Goal: Task Accomplishment & Management: Use online tool/utility

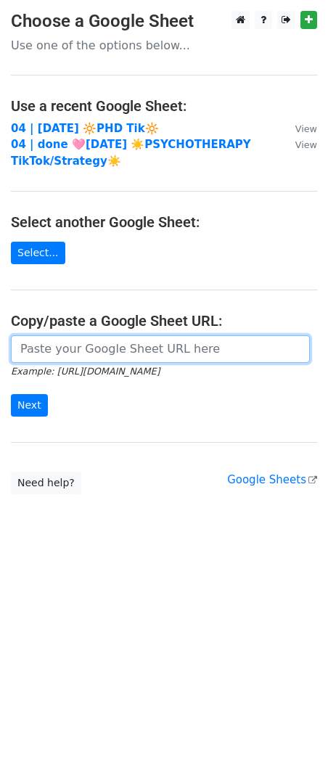
click at [81, 348] on input "url" at bounding box center [160, 349] width 299 height 28
paste input "https://docs.google.com/spreadsheets/d/1-McnM0OwGSY-uiNiLywQG6frdS2Jl96uS3BfXmb…"
type input "https://docs.google.com/spreadsheets/d/1-McnM0OwGSY-uiNiLywQG6frdS2Jl96uS3BfXmb…"
click at [11, 394] on input "Next" at bounding box center [29, 405] width 37 height 22
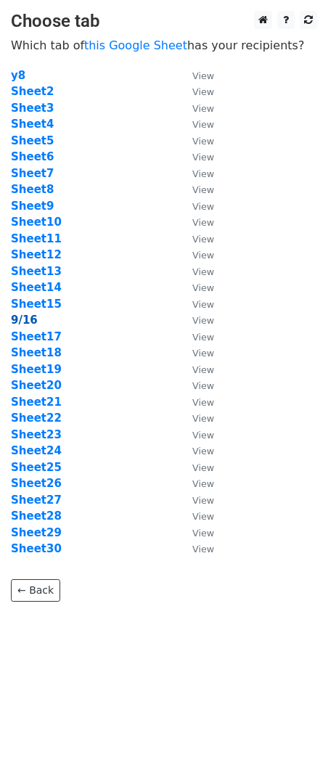
click at [27, 321] on strong "9/16" at bounding box center [24, 320] width 27 height 13
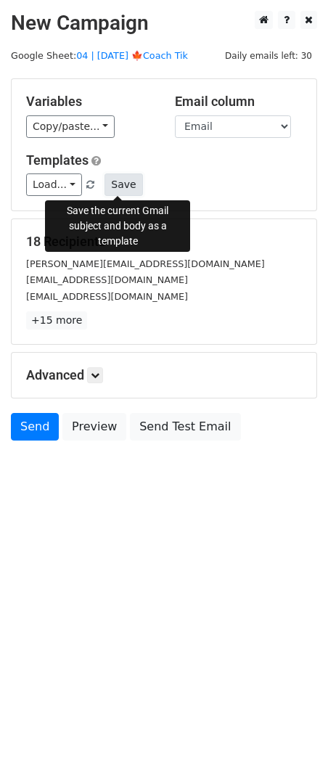
click at [110, 183] on button "Save" at bounding box center [124, 184] width 38 height 22
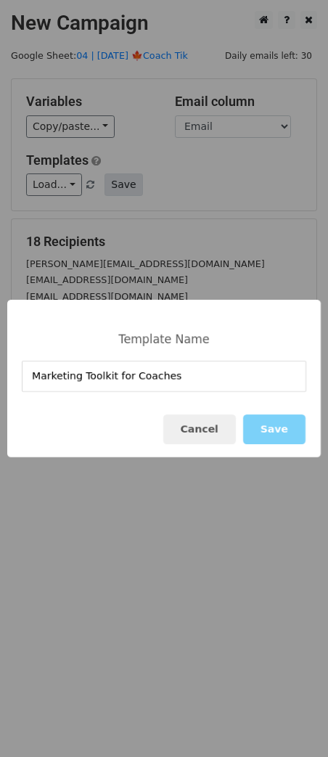
type input "Marketing Toolkit for Coaches"
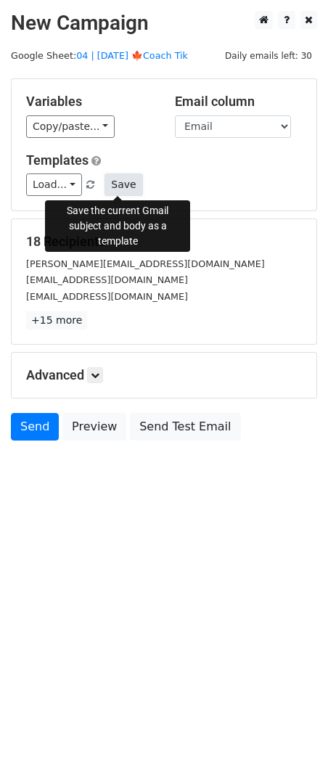
click at [118, 187] on button "Save" at bounding box center [124, 184] width 38 height 22
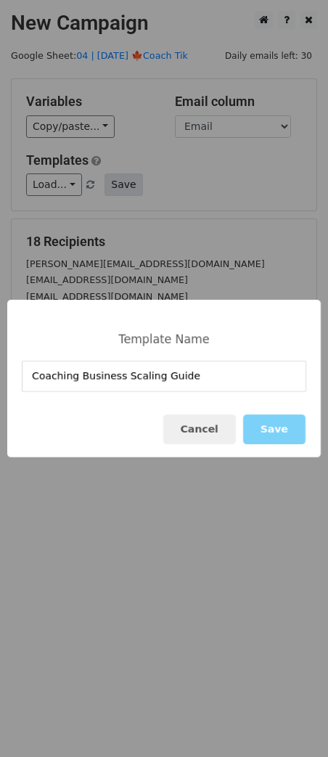
type input "Coaching Business Scaling Guide"
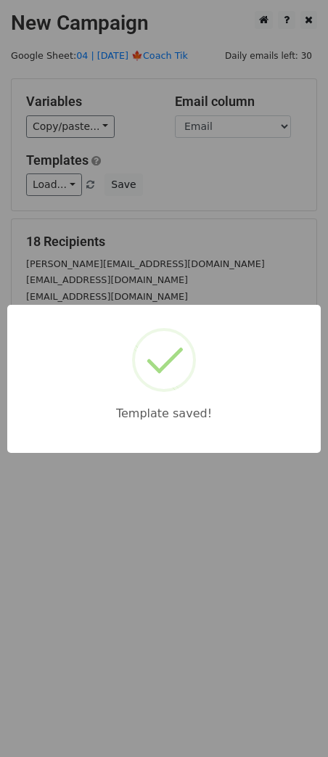
click at [194, 241] on div "Template saved!" at bounding box center [164, 378] width 328 height 757
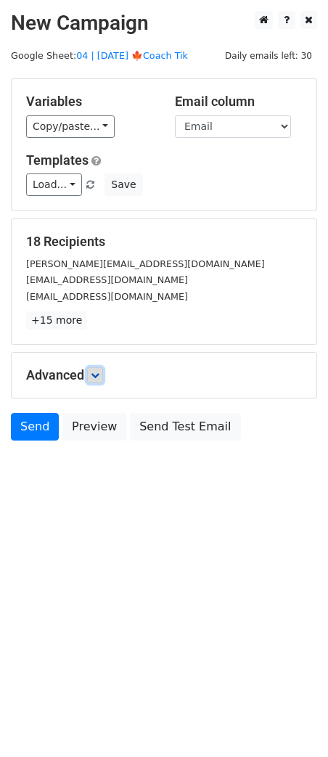
click at [91, 376] on link at bounding box center [95, 375] width 16 height 16
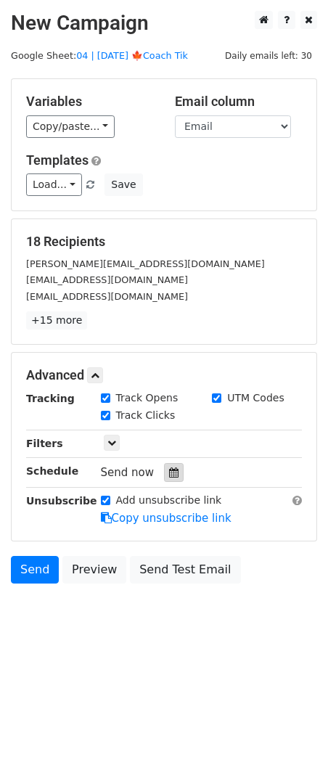
click at [169, 470] on icon at bounding box center [173, 472] width 9 height 10
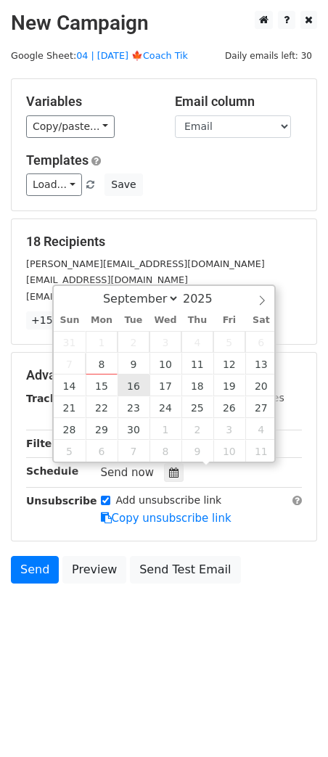
type input "2025-09-16 12:00"
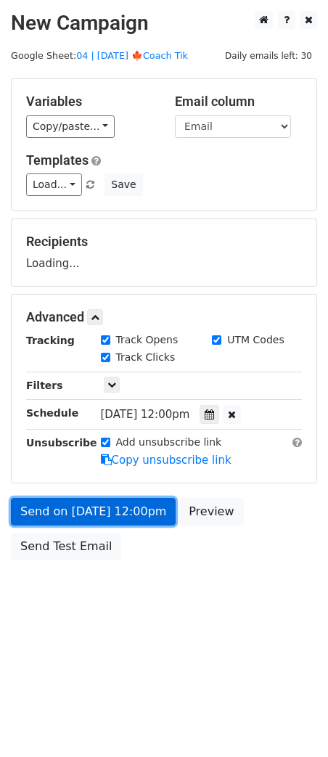
click at [111, 520] on link "Send on Sep 16 at 12:00pm" at bounding box center [93, 512] width 165 height 28
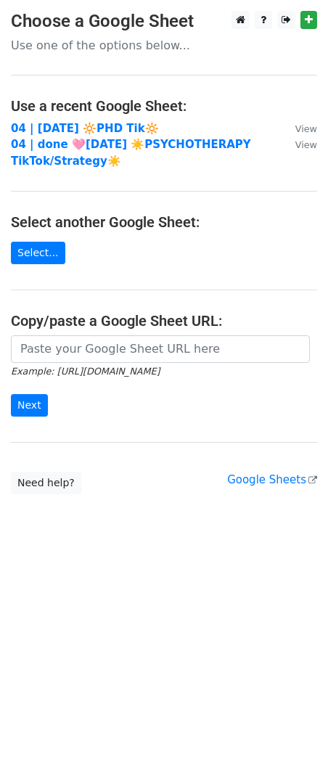
click at [159, 334] on main "Choose a Google Sheet Use one of the options below... Use a recent Google Sheet…" at bounding box center [164, 252] width 328 height 483
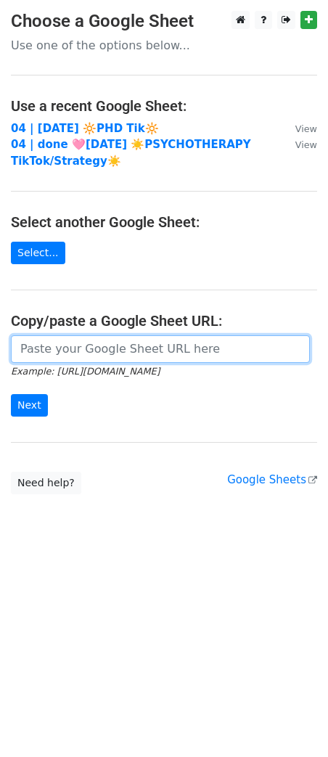
click at [140, 348] on input "url" at bounding box center [160, 349] width 299 height 28
paste input "https://docs.google.com/spreadsheets/d/1-McnM0OwGSY-uiNiLywQG6frdS2Jl96uS3BfXmb…"
type input "https://docs.google.com/spreadsheets/d/1-McnM0OwGSY-uiNiLywQG6frdS2Jl96uS3BfXmb…"
click at [11, 394] on input "Next" at bounding box center [29, 405] width 37 height 22
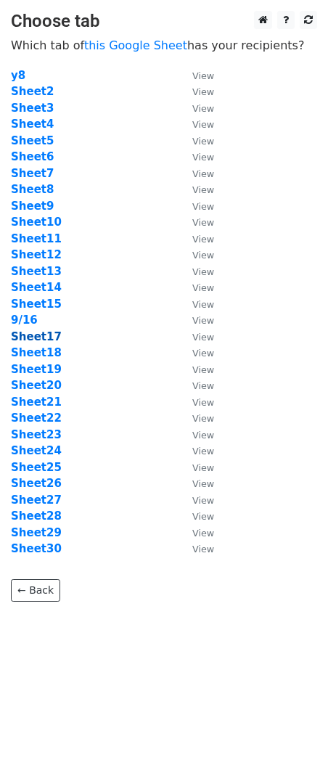
click at [41, 333] on strong "Sheet17" at bounding box center [36, 336] width 51 height 13
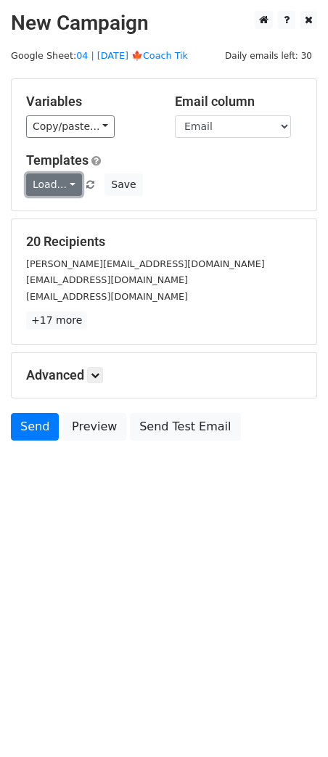
click at [65, 189] on link "Load..." at bounding box center [54, 184] width 56 height 22
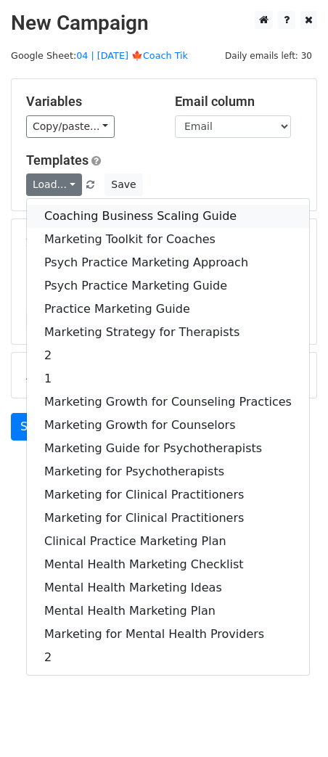
click at [81, 210] on link "Coaching Business Scaling Guide" at bounding box center [168, 216] width 282 height 23
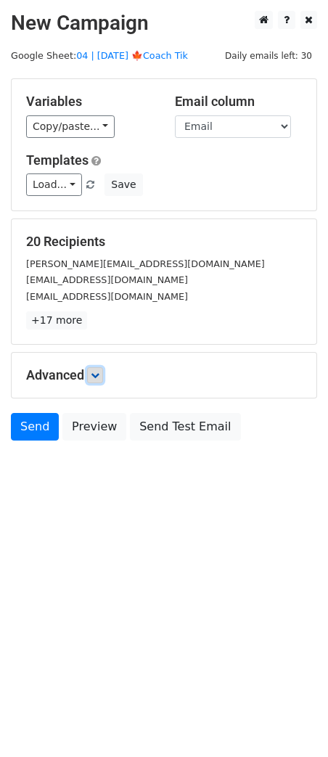
click at [99, 378] on icon at bounding box center [95, 375] width 9 height 9
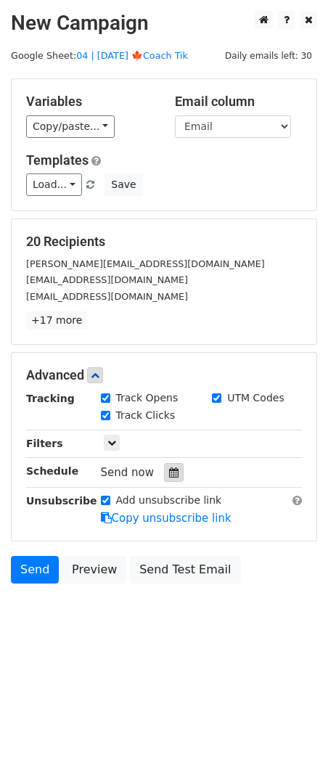
click at [164, 475] on div at bounding box center [174, 472] width 20 height 19
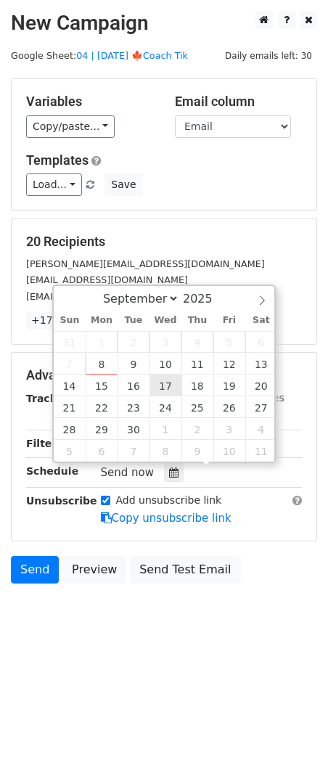
type input "[DATE] 12:00"
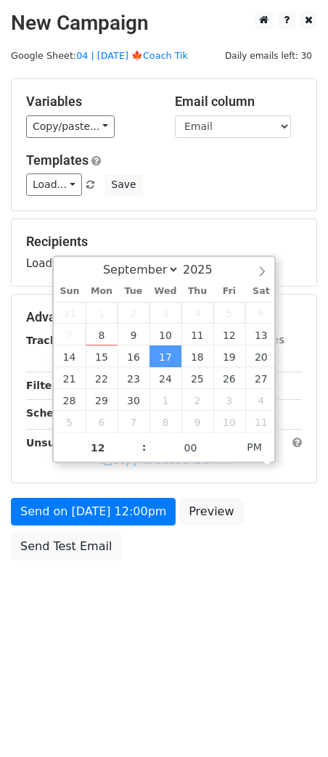
click at [122, 491] on form "Variables Copy/paste... {{Name}} {{Email}} Email column Name Email Templates Lo…" at bounding box center [164, 322] width 306 height 489
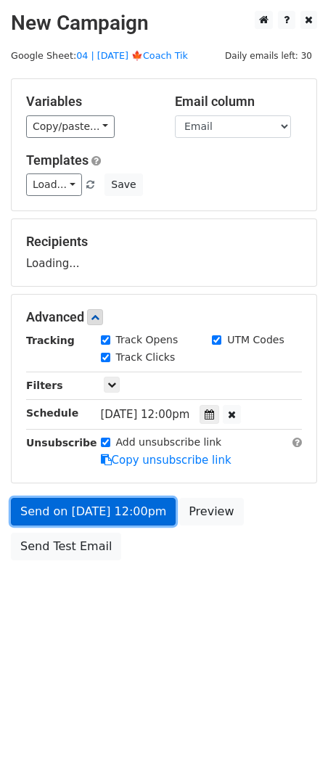
click at [113, 514] on link "Send on [DATE] 12:00pm" at bounding box center [93, 512] width 165 height 28
